Goal: Find specific page/section: Find specific page/section

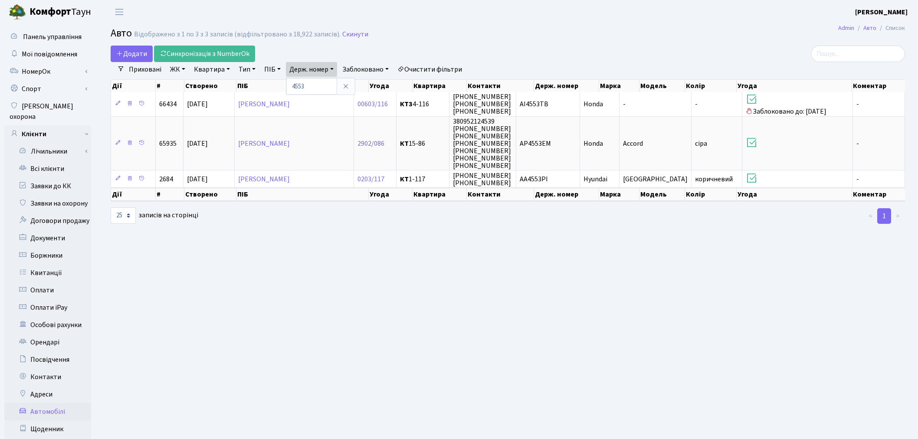
select select "25"
click at [350, 36] on link "Скинути" at bounding box center [355, 34] width 26 height 8
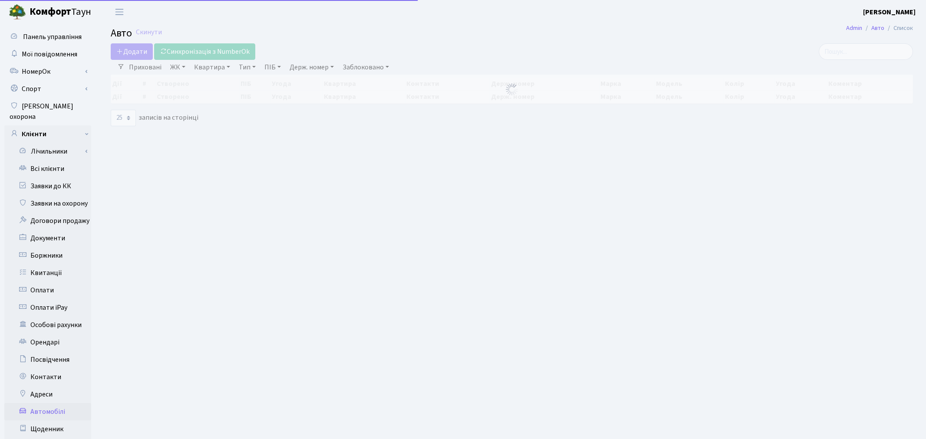
select select "25"
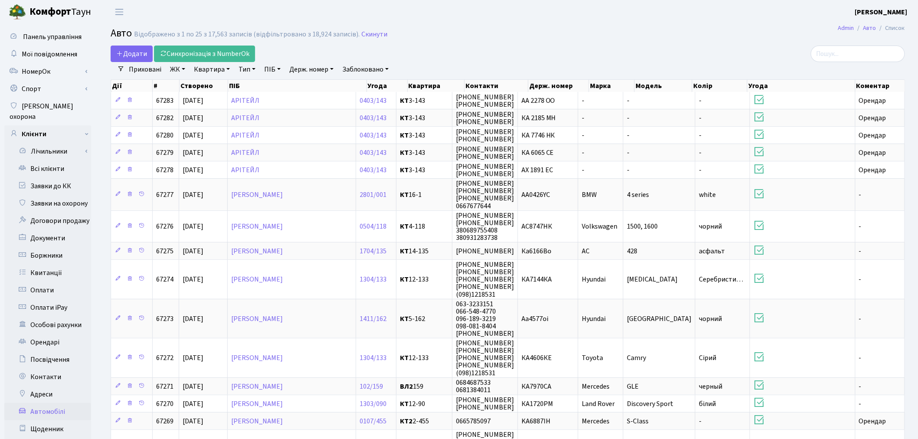
click at [209, 69] on link "Квартира" at bounding box center [211, 69] width 43 height 15
click at [181, 70] on link "ЖК" at bounding box center [178, 69] width 22 height 15
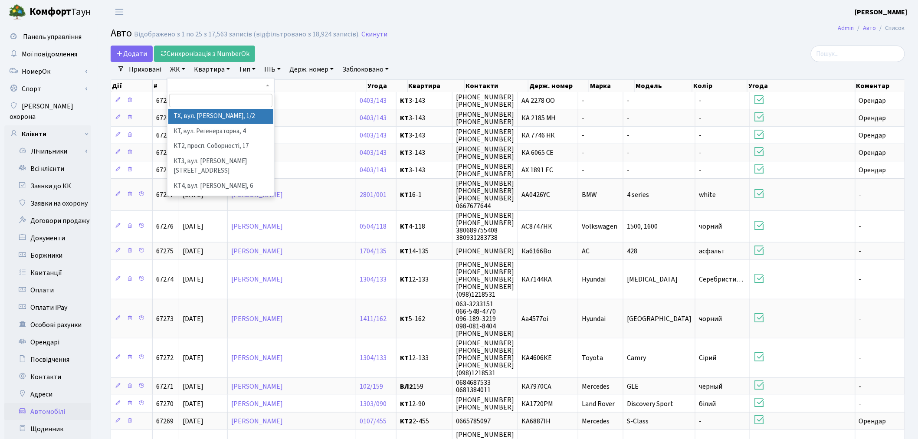
click at [490, 11] on header "[PERSON_NAME] [PERSON_NAME] Мій обліковий запис Вийти" at bounding box center [459, 12] width 918 height 24
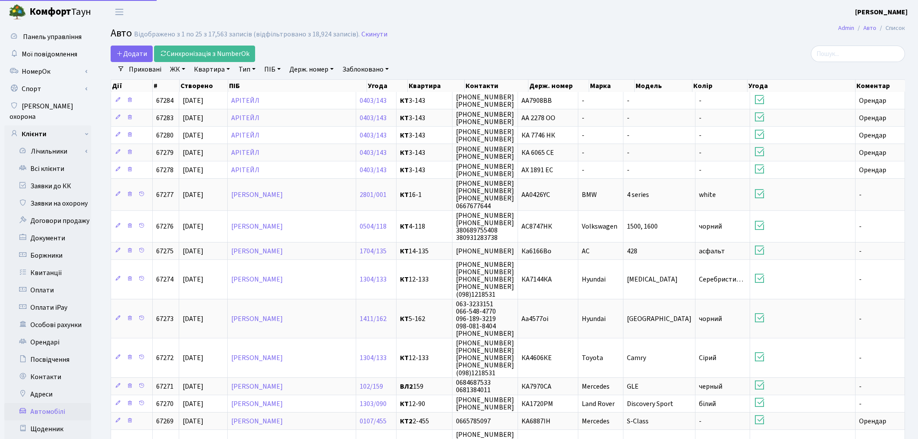
select select "25"
